Goal: Use online tool/utility: Use online tool/utility

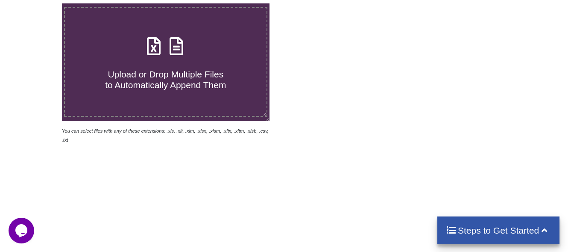
click at [152, 51] on icon at bounding box center [153, 42] width 21 height 18
click at [38, 3] on input "Upload or Drop Multiple Files to Automatically Append Them" at bounding box center [38, 3] width 0 height 0
type input "C:\fakepath\DMR AND JOB WORK DETAILS SEPTEMBER-2025.xlsx"
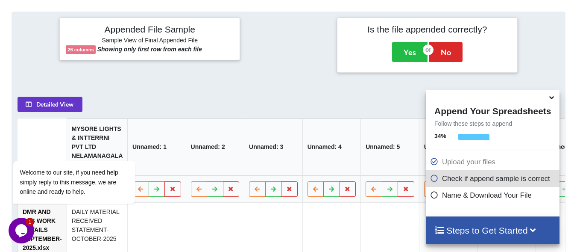
scroll to position [389, 0]
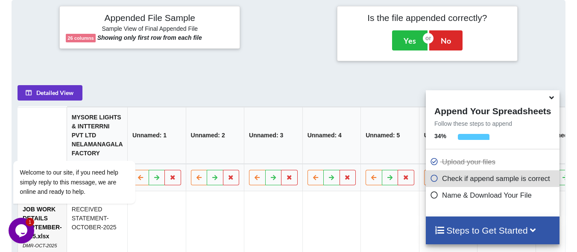
click at [430, 197] on icon at bounding box center [434, 193] width 9 height 7
click at [433, 196] on icon at bounding box center [434, 193] width 9 height 7
drag, startPoint x: 433, startPoint y: 180, endPoint x: 433, endPoint y: 186, distance: 6.0
click at [432, 180] on icon at bounding box center [434, 176] width 9 height 7
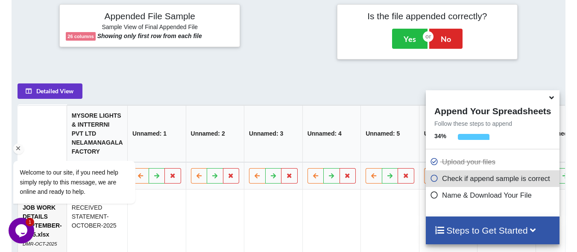
scroll to position [370, 0]
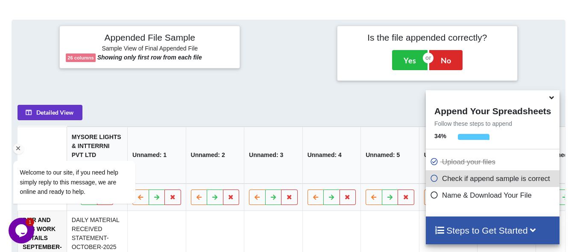
click at [53, 113] on div "Welcome to our site, if you need help simply reply to this message, we are onli…" at bounding box center [86, 147] width 154 height 130
click at [409, 62] on button "Yes" at bounding box center [409, 60] width 35 height 20
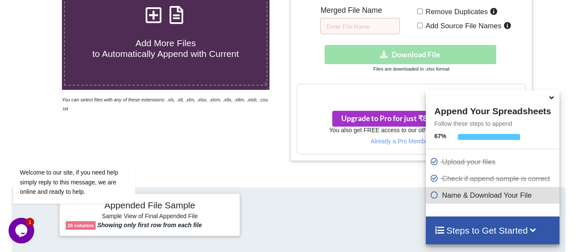
scroll to position [217, 0]
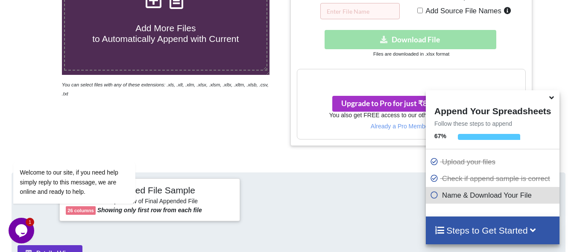
click at [553, 100] on icon at bounding box center [551, 96] width 9 height 8
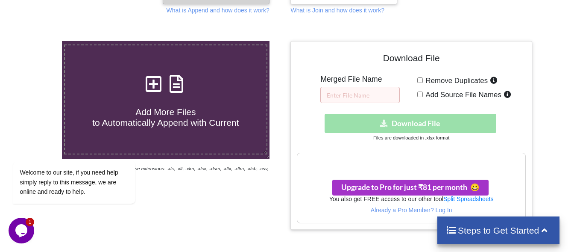
scroll to position [132, 0]
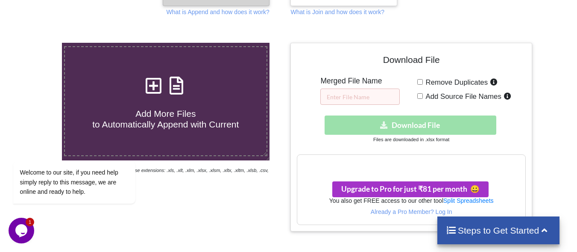
click at [421, 82] on input "Remove Duplicates" at bounding box center [420, 82] width 6 height 6
checkbox input "true"
click at [420, 95] on input "Add Source File Names" at bounding box center [420, 96] width 6 height 6
checkbox input "true"
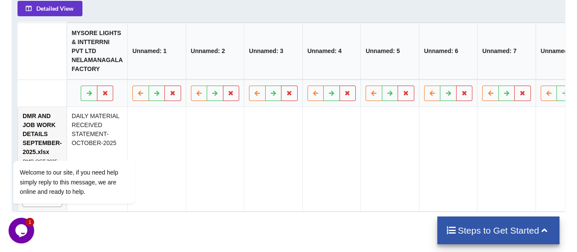
scroll to position [473, 0]
